Goal: Find specific page/section: Find specific page/section

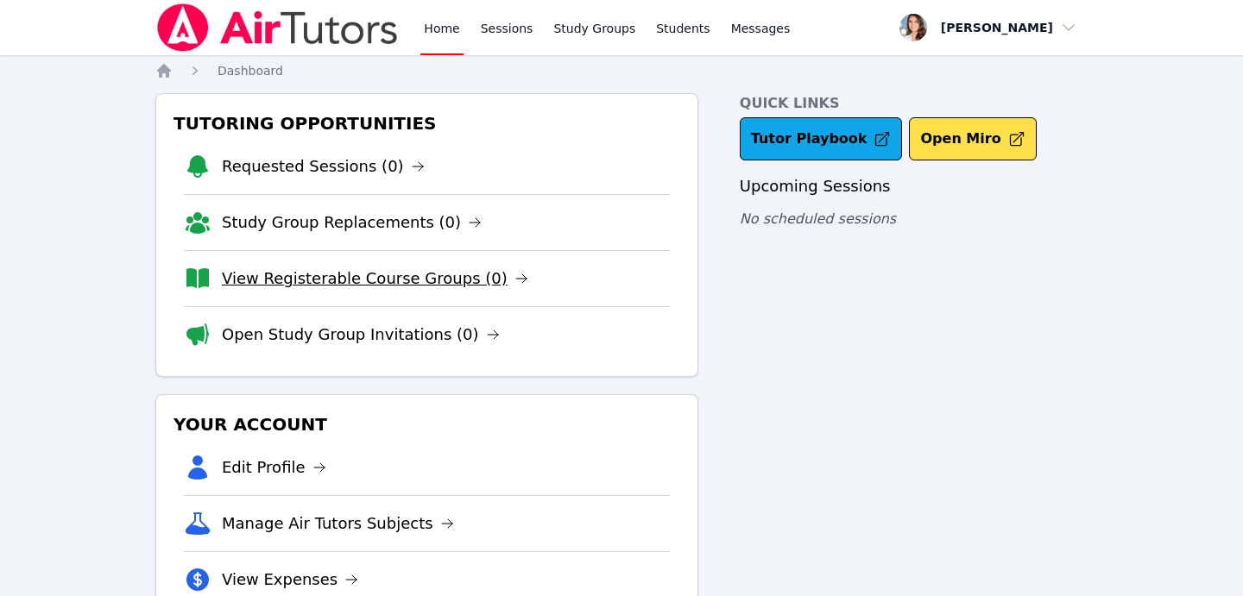
click at [365, 282] on link "View Registerable Course Groups (0)" at bounding box center [375, 279] width 306 height 24
